Goal: Find specific page/section: Find specific page/section

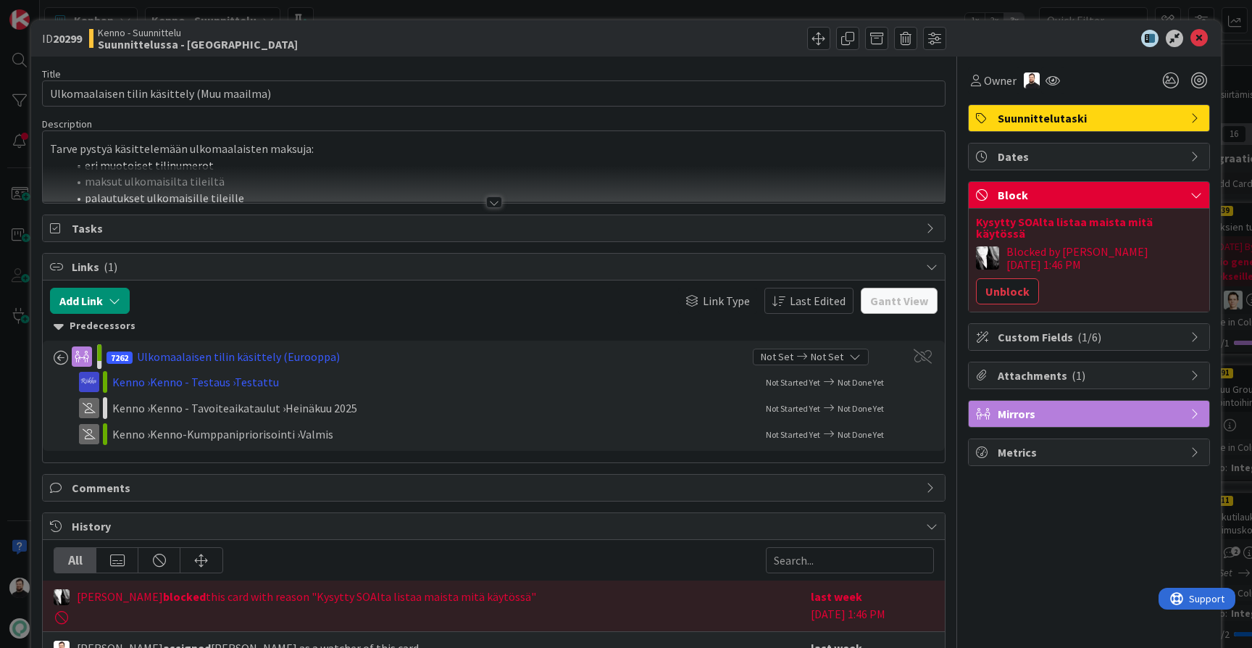
click at [22, 217] on div "ID 20299 Kenno - Suunnittelu Suunnittelussa - Rautalangat Title 43 / 128 Ulkoma…" at bounding box center [626, 324] width 1252 height 648
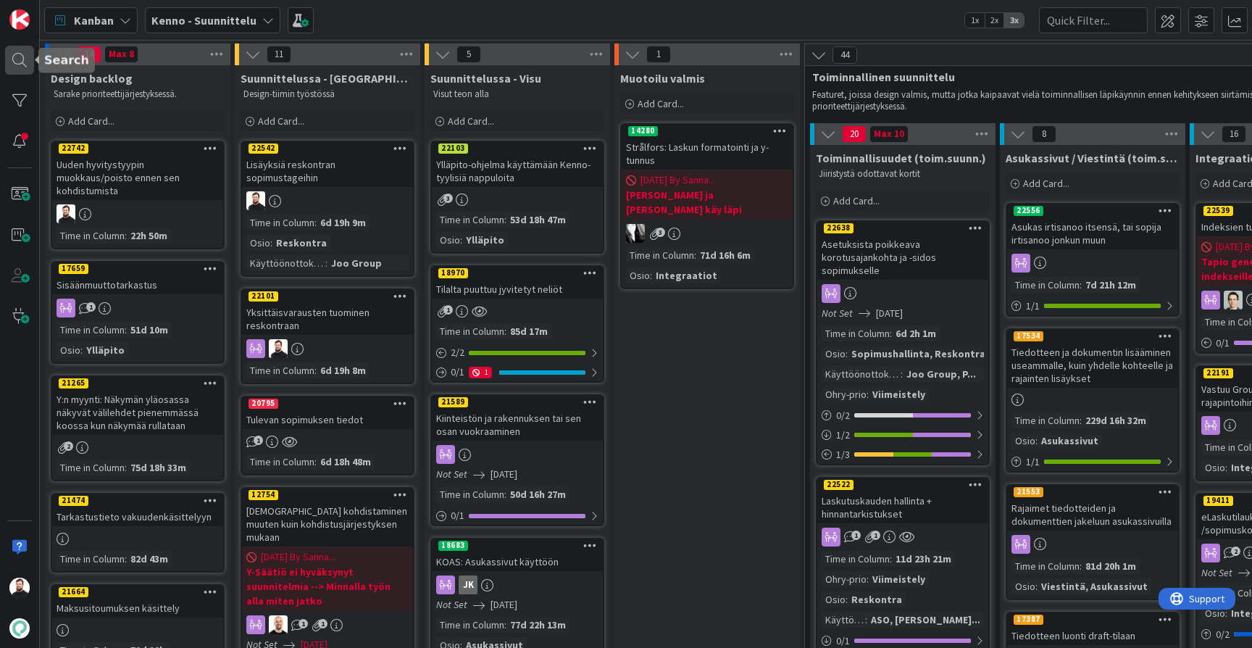
click at [20, 60] on div at bounding box center [19, 60] width 29 height 29
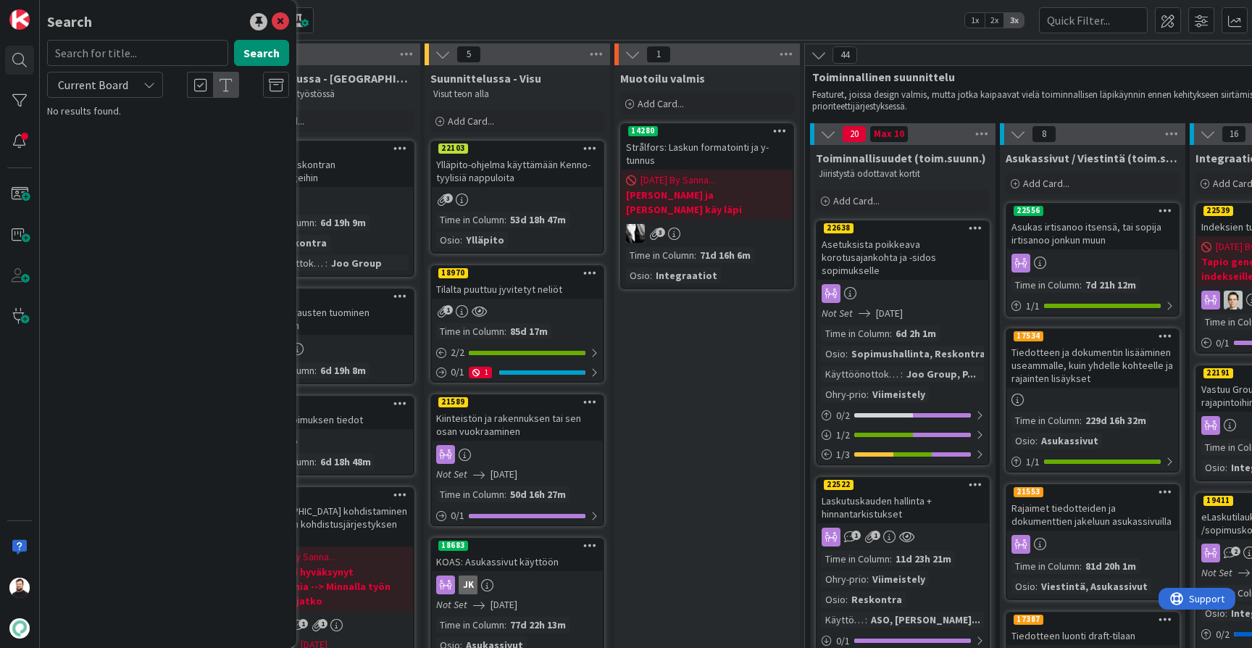
click at [138, 50] on input "text" at bounding box center [137, 53] width 181 height 26
type input "6356"
click at [88, 87] on span "Current Board" at bounding box center [93, 85] width 70 height 14
click at [106, 138] on span "All Boards" at bounding box center [130, 145] width 151 height 22
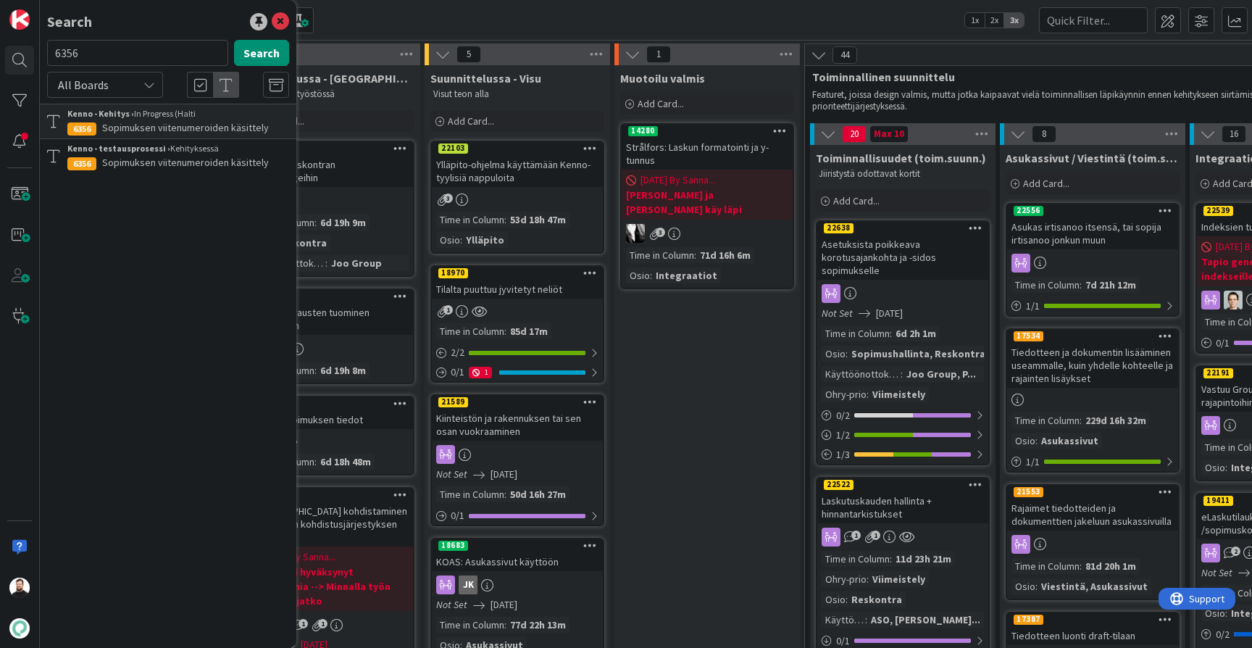
click at [212, 125] on span "Sopimuksen viitenumeroiden käsittely" at bounding box center [185, 127] width 167 height 13
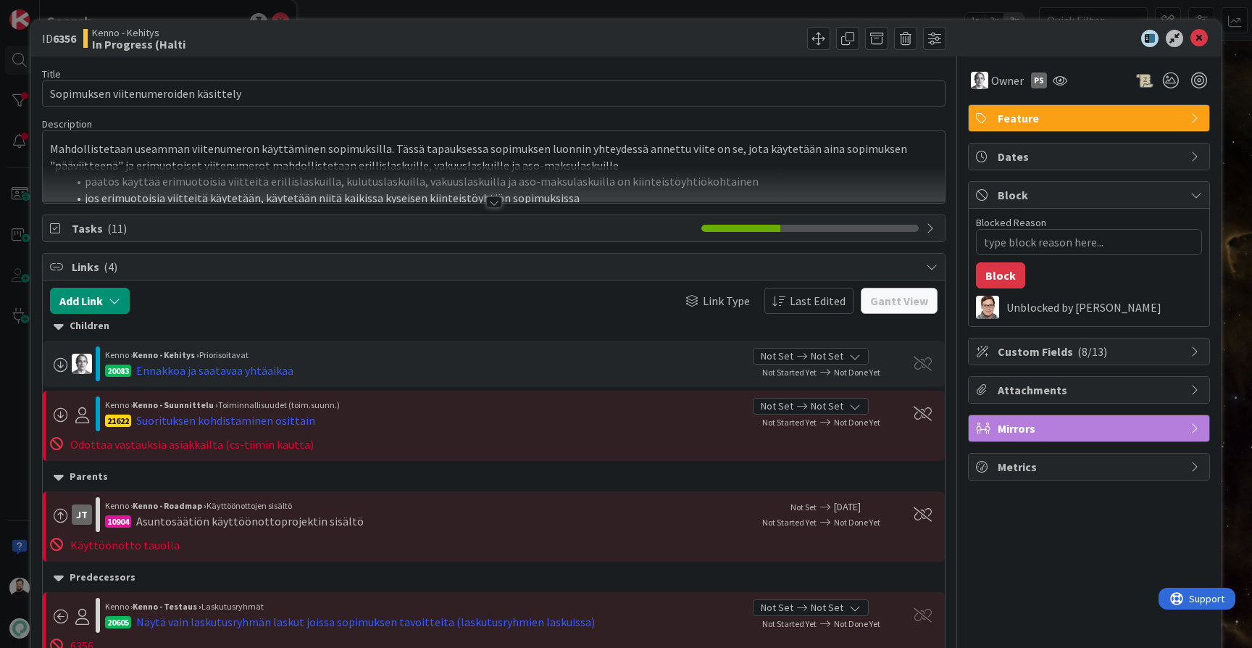
type textarea "x"
click at [494, 204] on div at bounding box center [494, 202] width 16 height 12
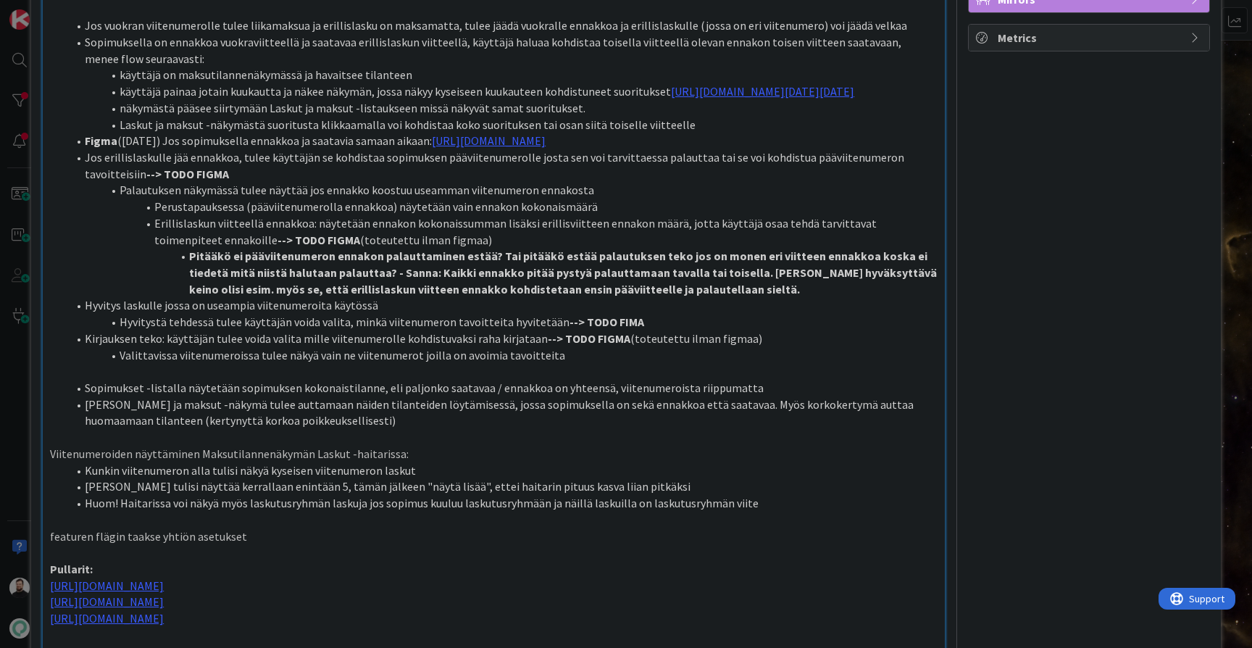
scroll to position [430, 0]
click at [13, 373] on div "ID 6356 Kenno - Kehitys In Progress (Halti Title 36 / 128 Sopimuksen viitenumer…" at bounding box center [626, 324] width 1252 height 648
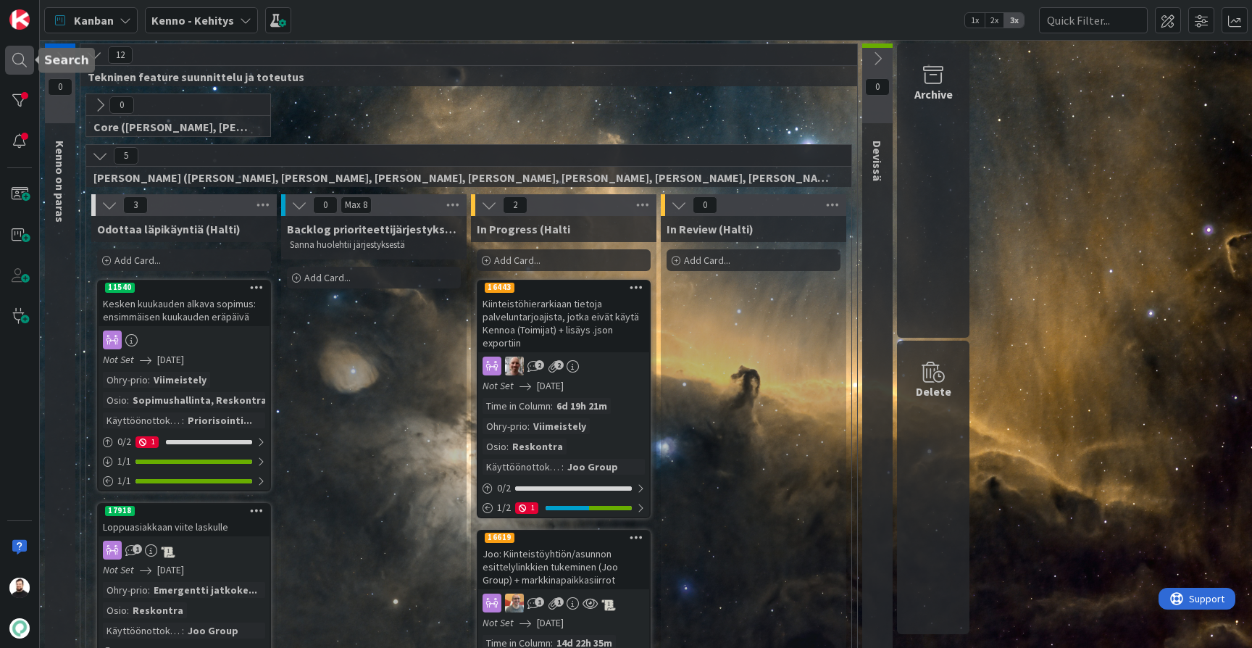
click at [24, 64] on div at bounding box center [19, 60] width 29 height 29
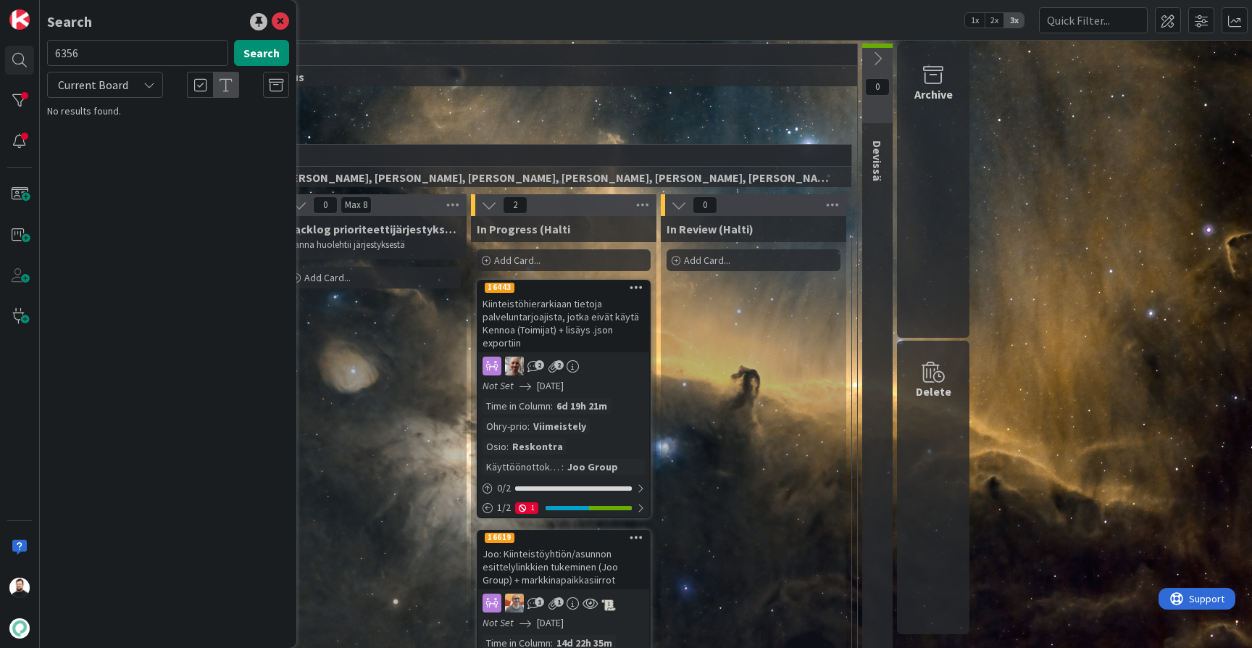
click at [183, 58] on input "6356" at bounding box center [137, 53] width 181 height 26
type input "9307"
click at [120, 96] on div "Current Board" at bounding box center [105, 85] width 116 height 26
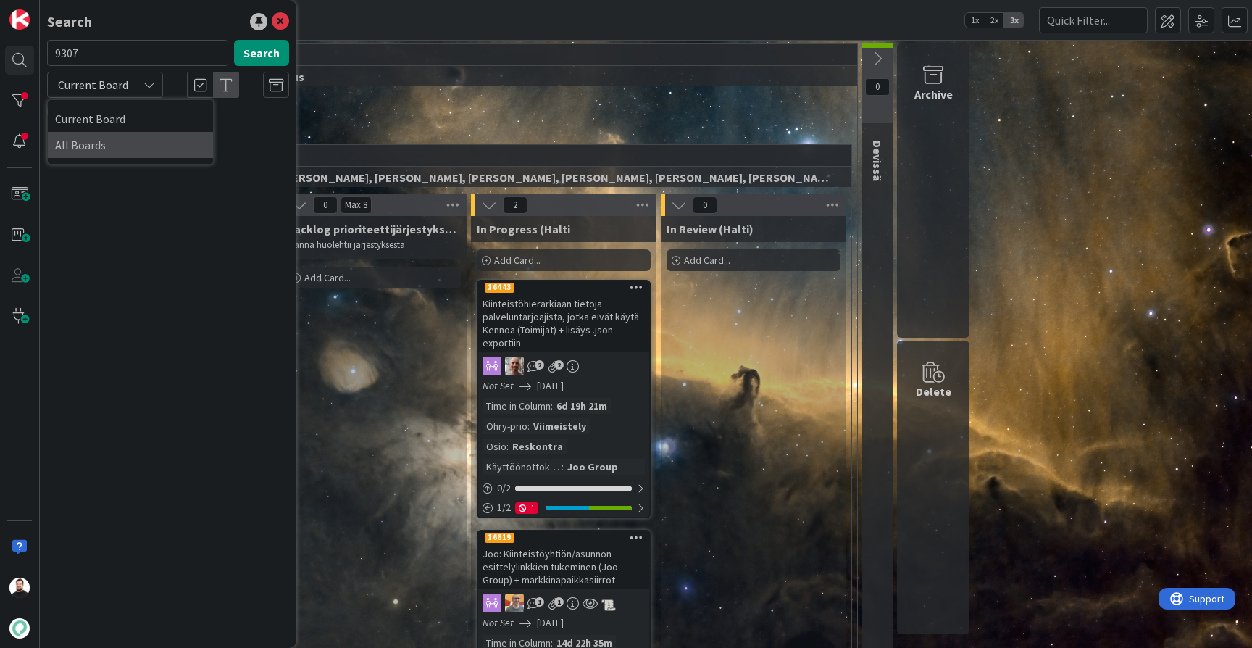
click at [109, 152] on span "All Boards" at bounding box center [130, 145] width 151 height 22
click at [214, 134] on span "Luottotappiokirjausten ja oikaisujen mahdollistaminen" at bounding box center [161, 148] width 189 height 28
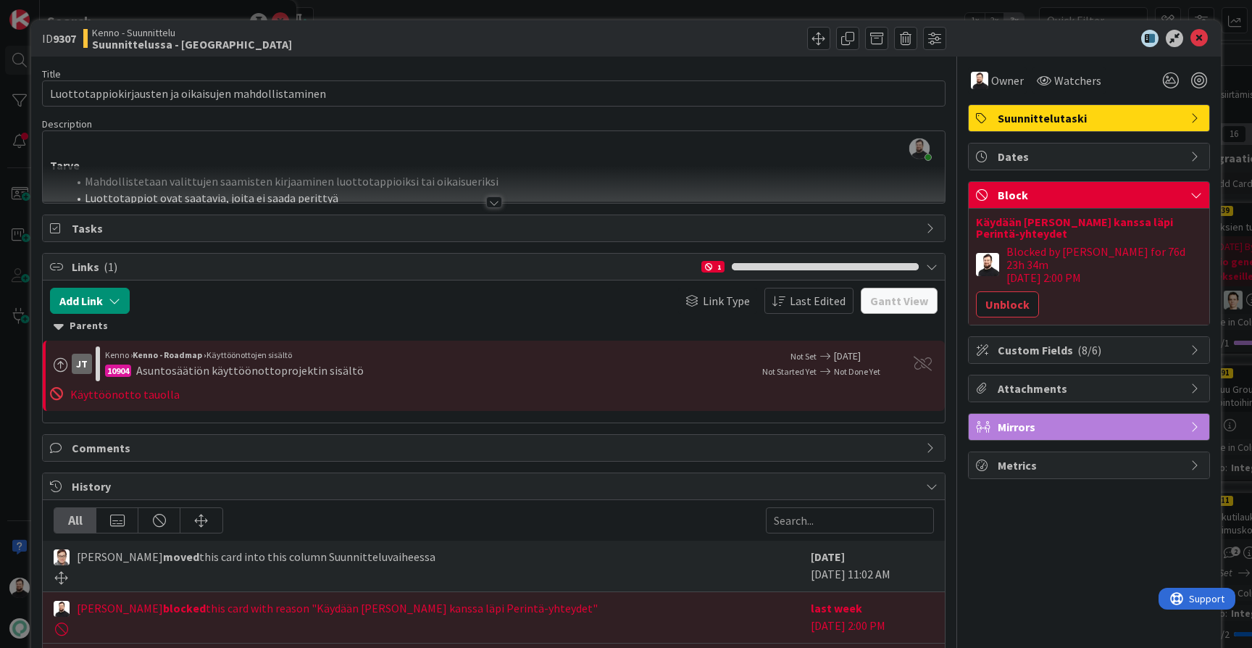
click at [488, 207] on div at bounding box center [494, 202] width 16 height 12
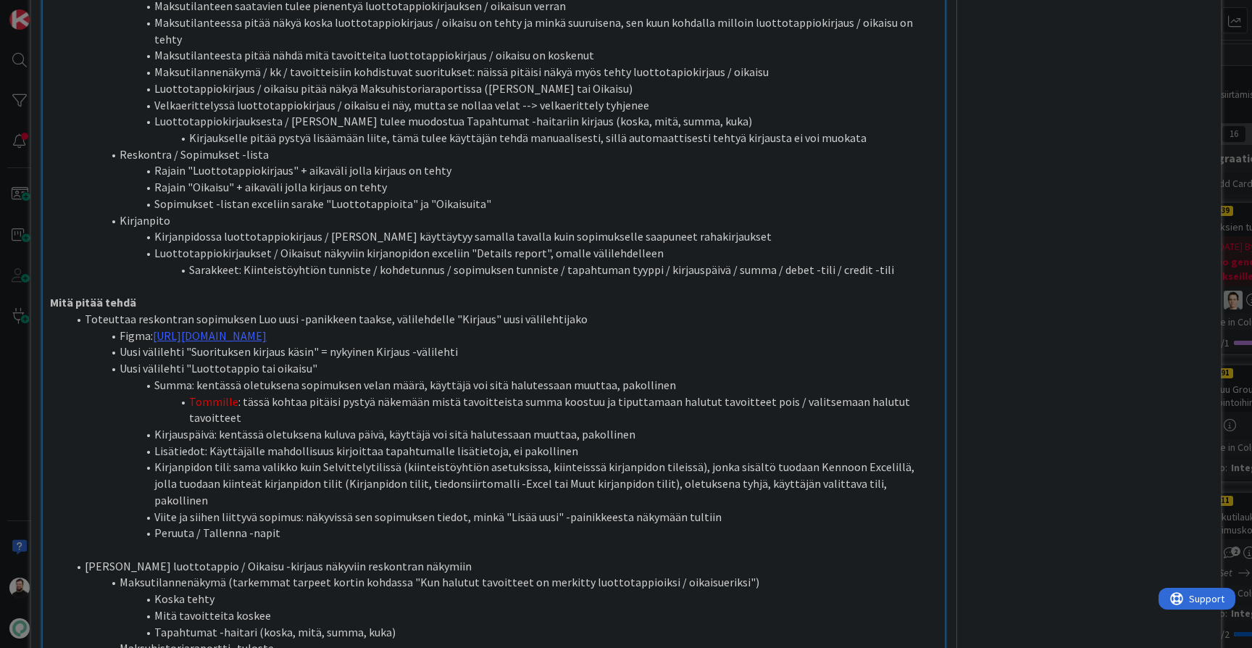
scroll to position [734, 0]
